Goal: Information Seeking & Learning: Learn about a topic

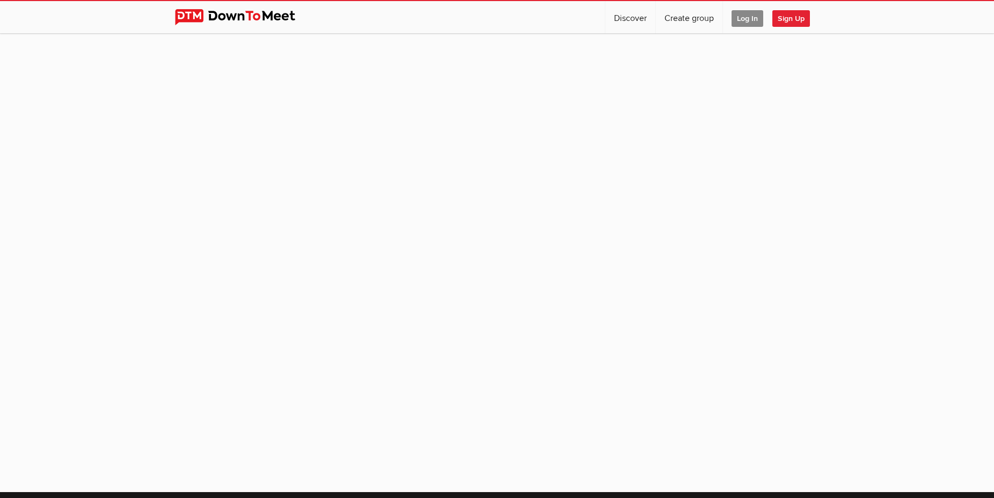
click at [739, 13] on span "Log In" at bounding box center [748, 18] width 32 height 17
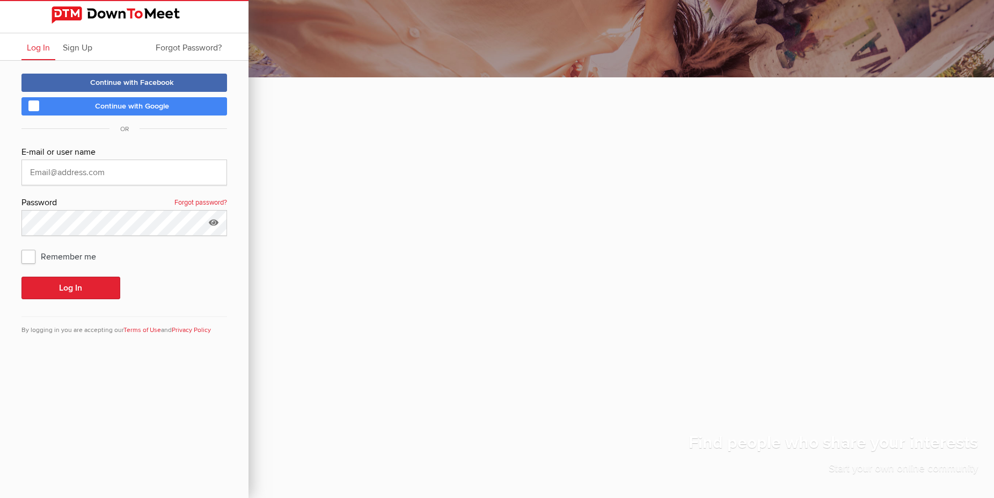
type input "[PERSON_NAME][EMAIL_ADDRESS][PERSON_NAME][DOMAIN_NAME]"
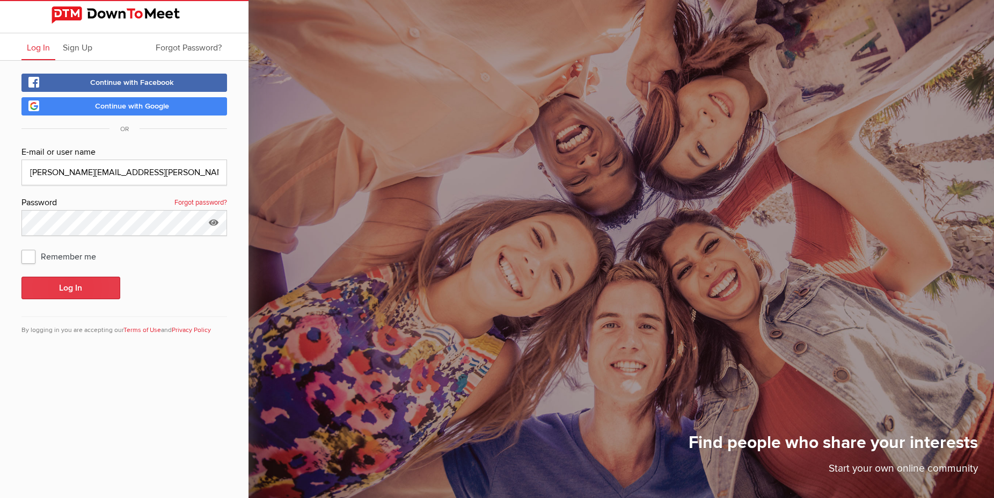
click at [94, 293] on button "Log In" at bounding box center [70, 287] width 99 height 23
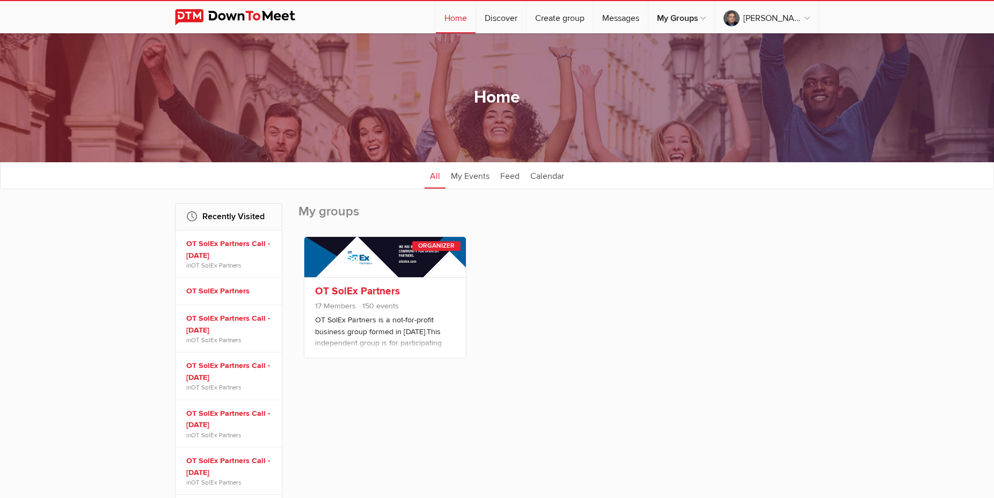
click at [354, 289] on link "OT SolEx Partners" at bounding box center [357, 291] width 85 height 13
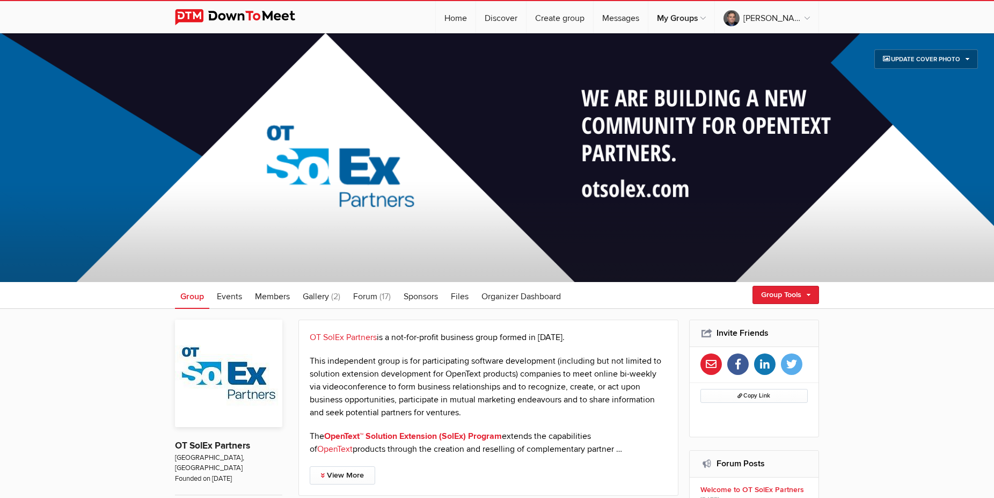
scroll to position [219, 0]
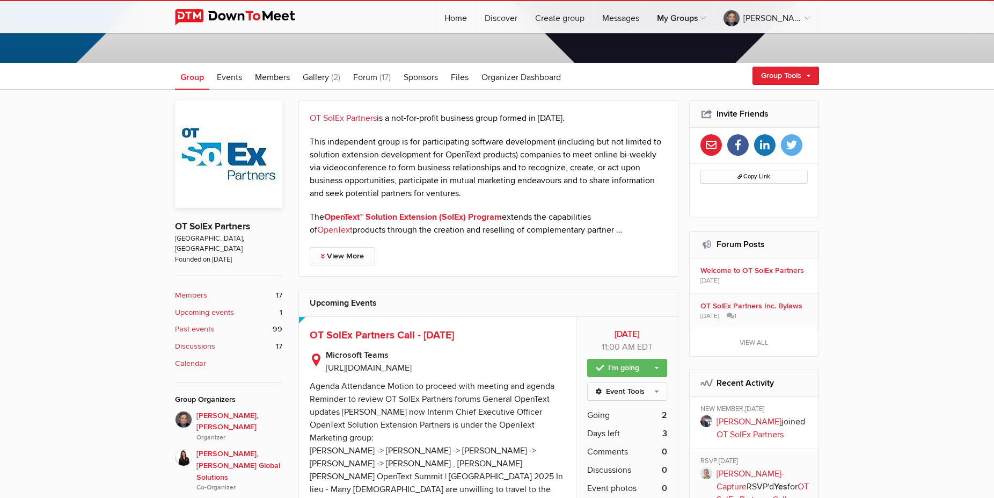
click at [425, 339] on span "OT SolEx Partners Call - [DATE]" at bounding box center [382, 335] width 144 height 13
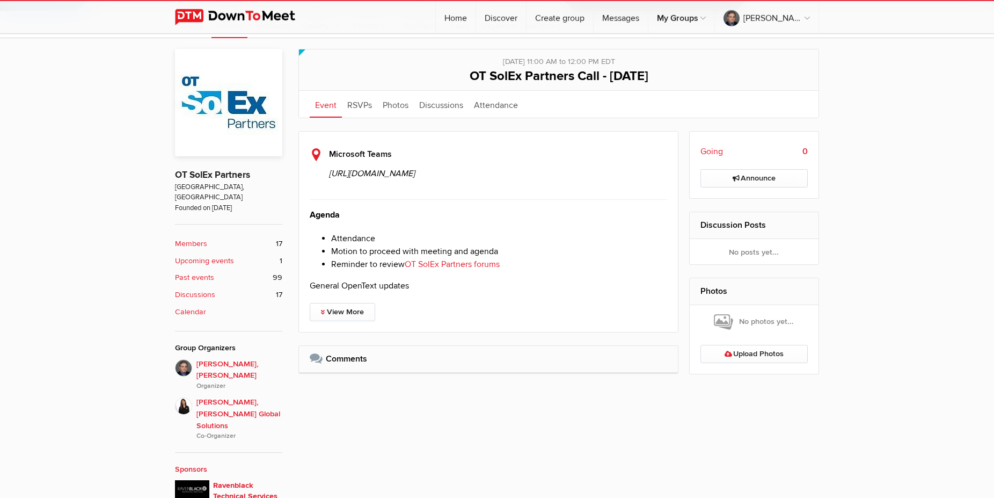
scroll to position [274, 0]
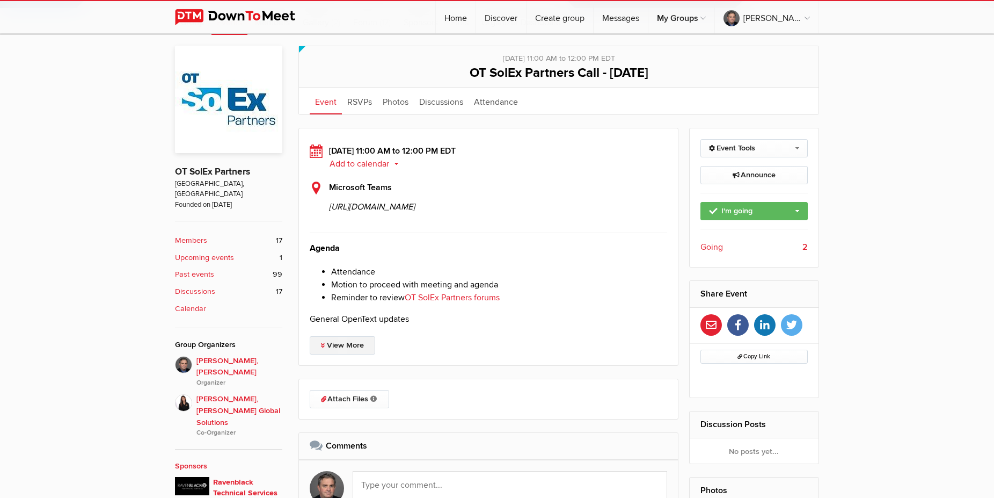
click at [364, 354] on link "View More" at bounding box center [343, 345] width 66 height 18
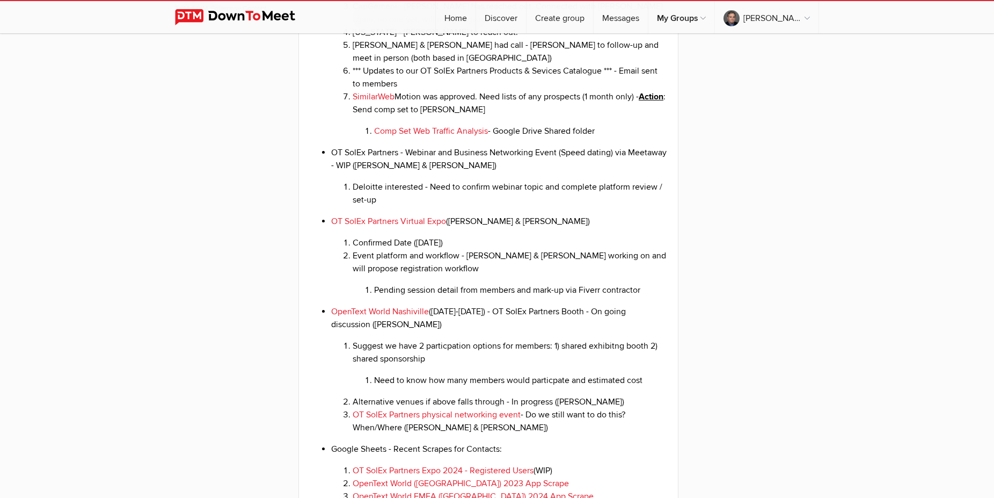
scroll to position [1040, 0]
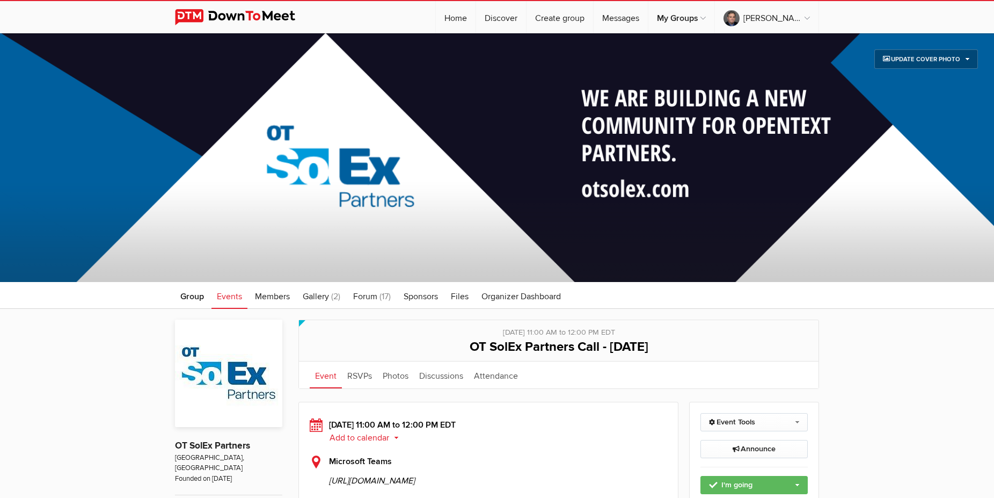
scroll to position [1040, 0]
